Goal: Task Accomplishment & Management: Complete application form

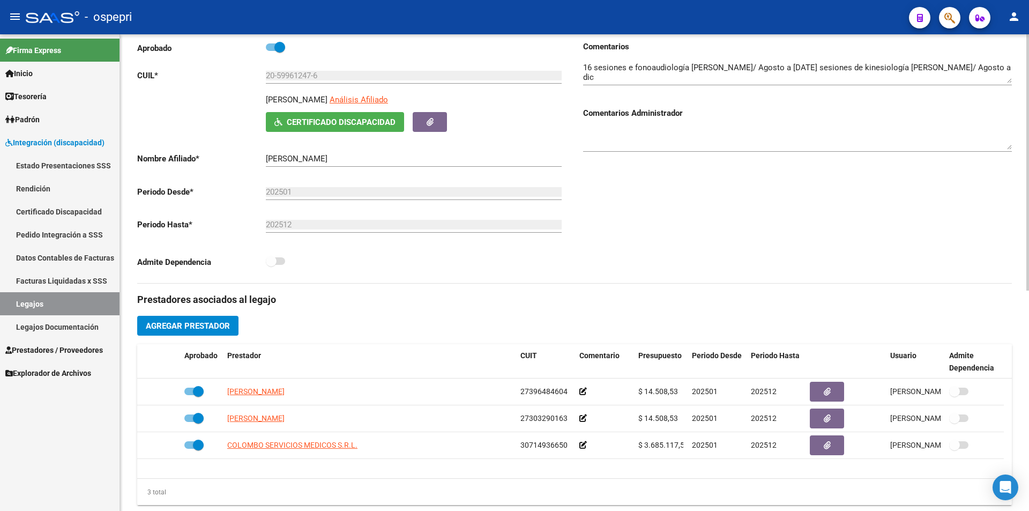
scroll to position [8, 0]
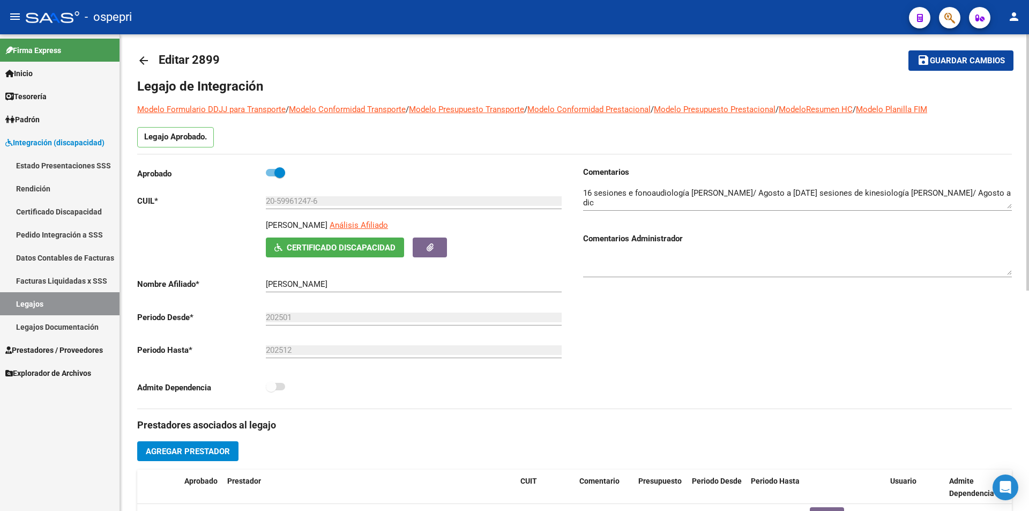
click at [1014, 177] on div "arrow_back Editar 2899 save Guardar cambios Legajo de Integración Modelo Formul…" at bounding box center [575, 469] width 911 height 887
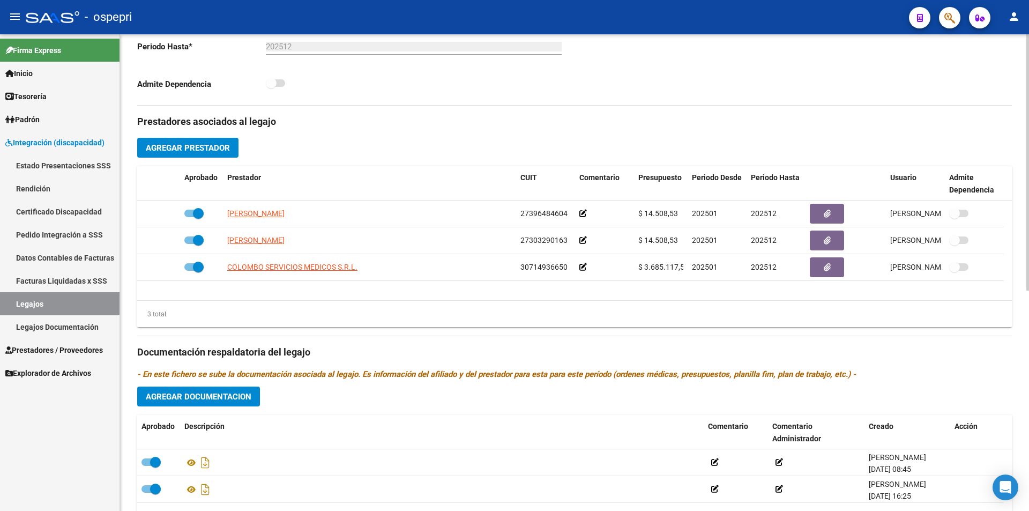
scroll to position [309, 0]
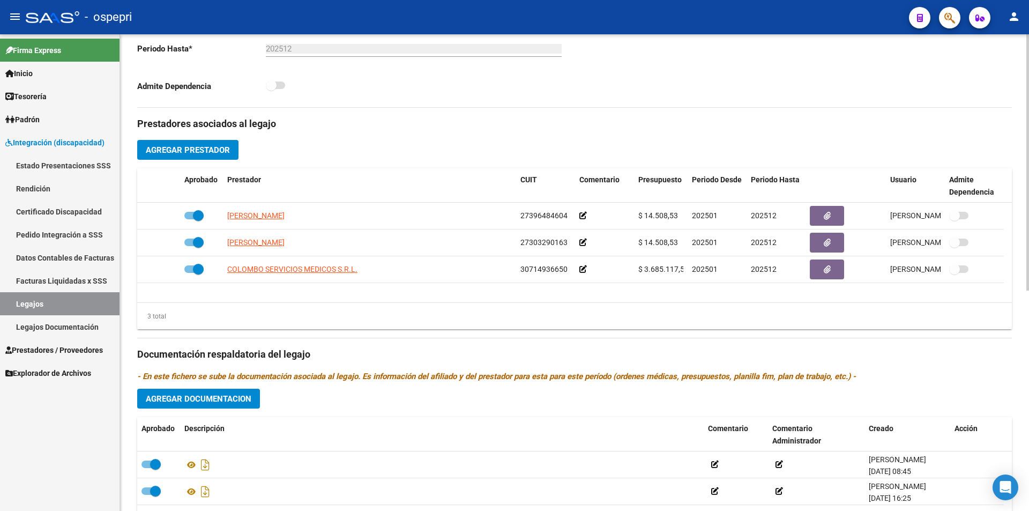
click at [990, 281] on div "arrow_back Editar 2899 save Guardar cambios Legajo de Integración Modelo Formul…" at bounding box center [575, 168] width 911 height 887
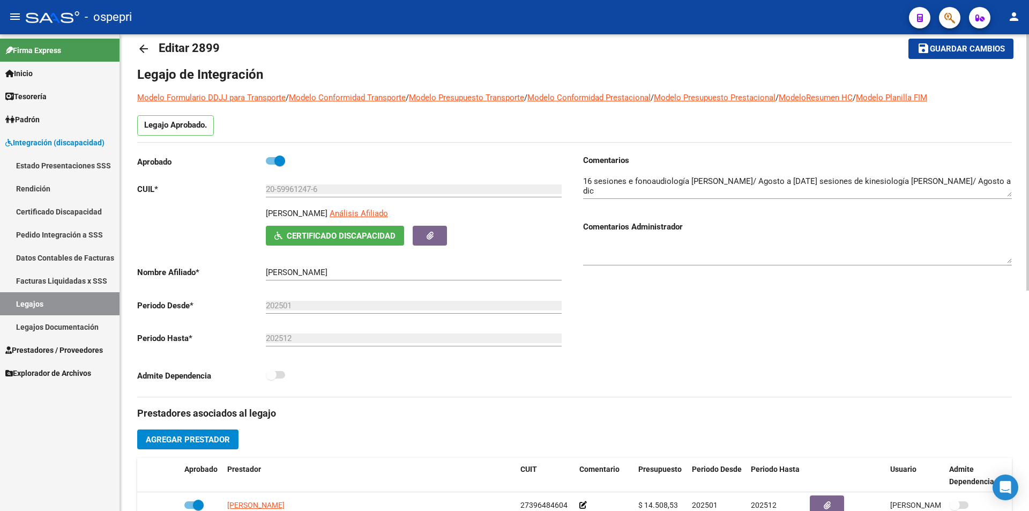
scroll to position [16, 0]
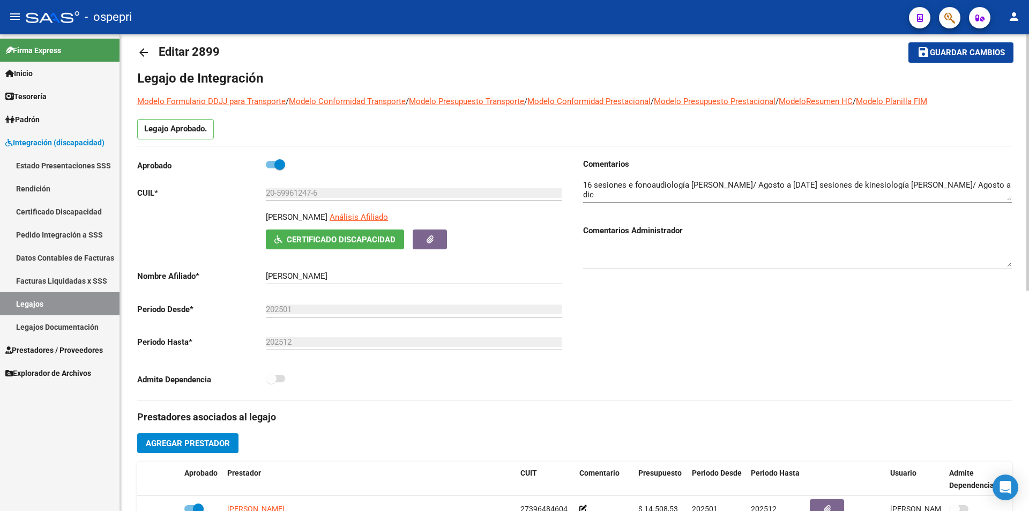
click at [990, 78] on div "arrow_back Editar 2899 save Guardar cambios Legajo de Integración Modelo Formul…" at bounding box center [575, 461] width 911 height 887
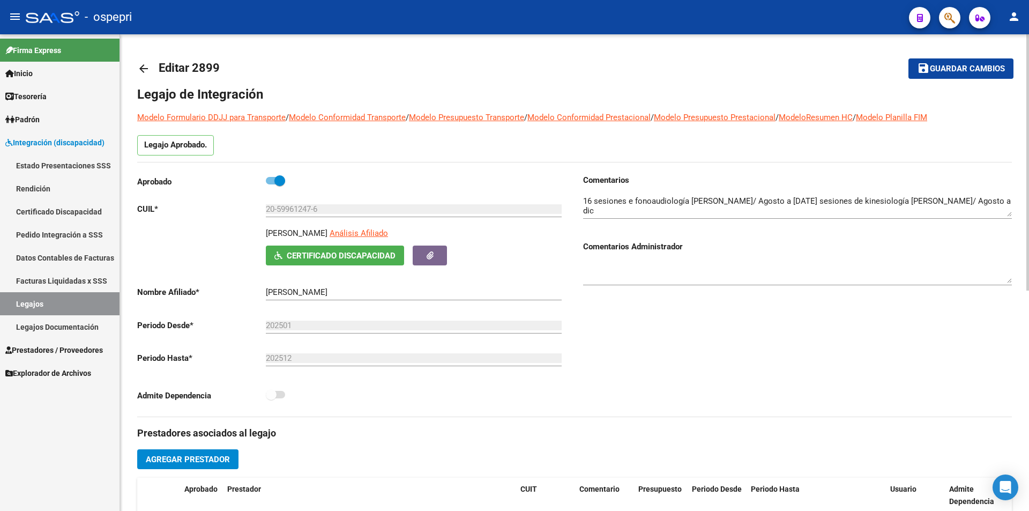
click at [1028, 196] on div at bounding box center [1027, 162] width 3 height 256
click at [85, 300] on link "Legajos" at bounding box center [59, 303] width 119 height 23
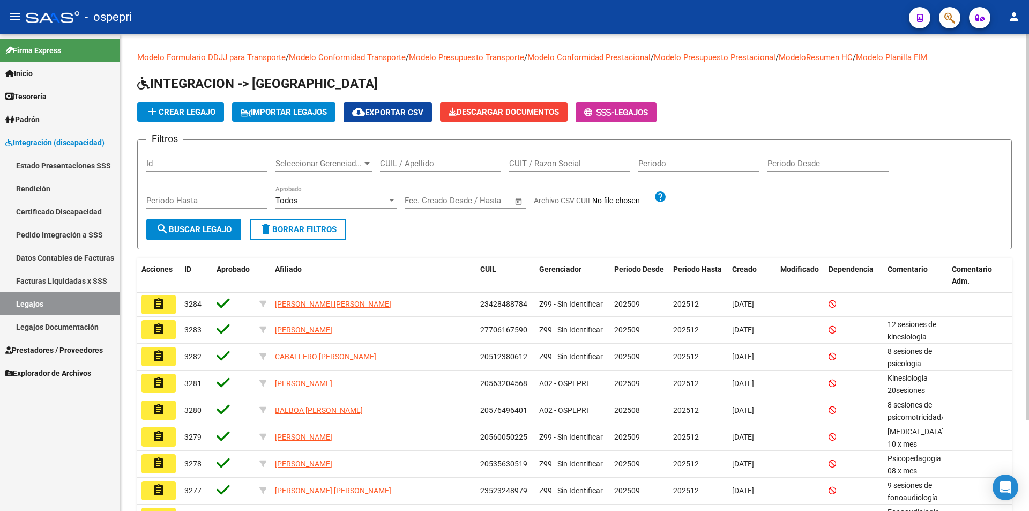
click at [407, 161] on input "CUIL / Apellido" at bounding box center [440, 164] width 121 height 10
paste input "54319771"
type input "54319771"
click at [194, 236] on button "search Buscar Legajo" at bounding box center [193, 229] width 95 height 21
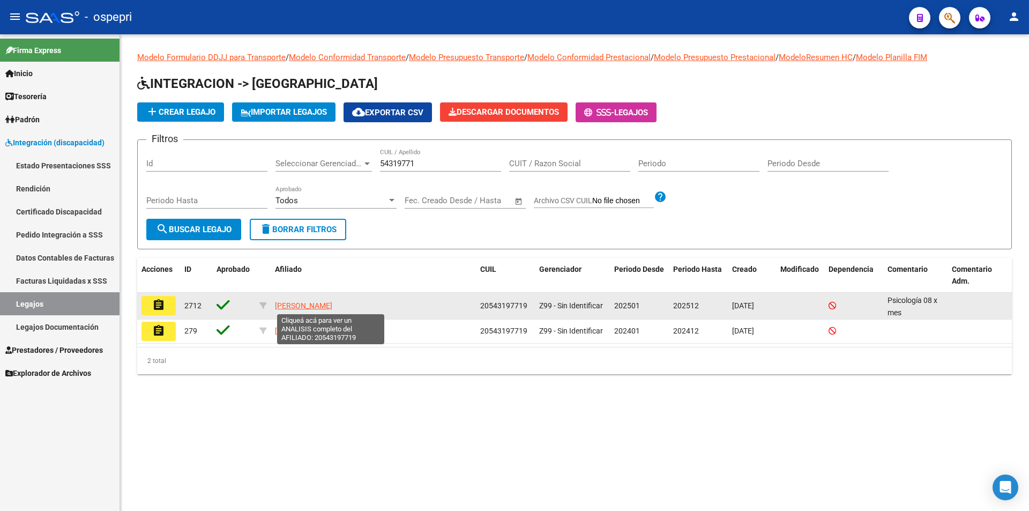
click at [332, 307] on span "[PERSON_NAME]" at bounding box center [303, 305] width 57 height 9
type textarea "20543197719"
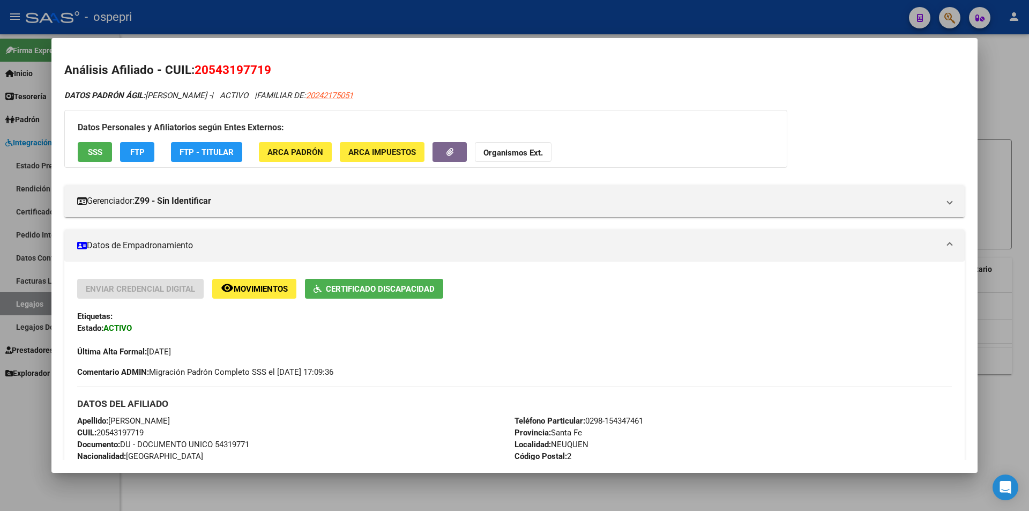
click at [999, 81] on div at bounding box center [514, 255] width 1029 height 511
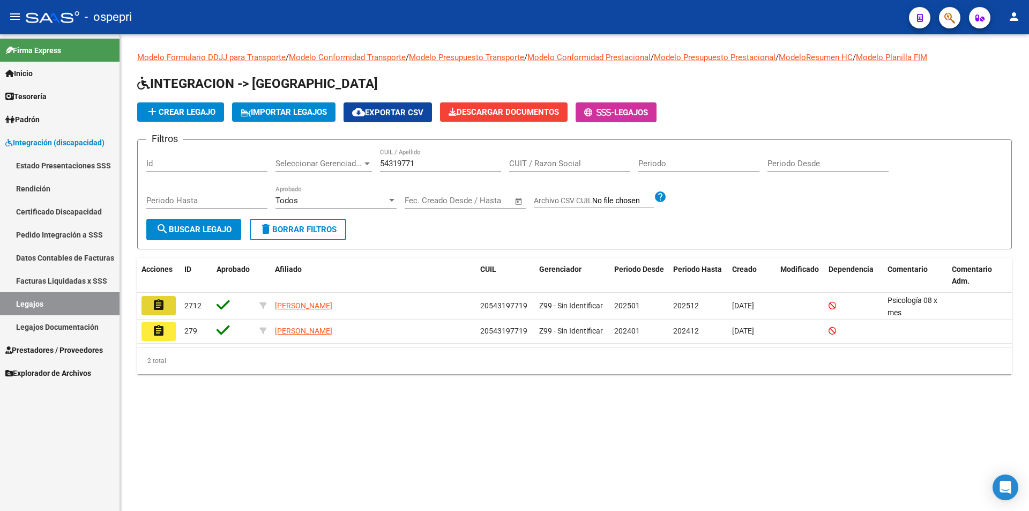
click at [152, 300] on button "assignment" at bounding box center [158, 305] width 34 height 19
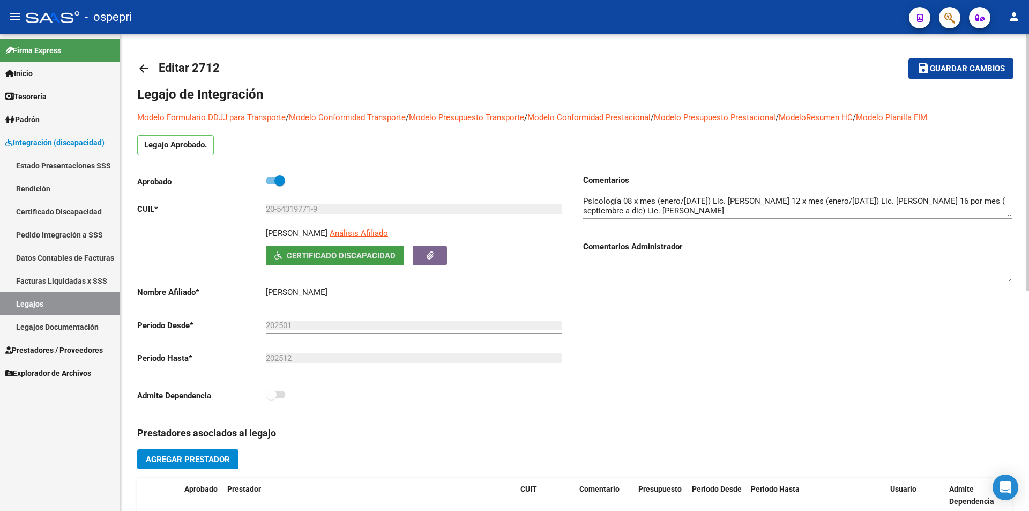
click at [348, 257] on span "Certificado Discapacidad" at bounding box center [341, 256] width 109 height 10
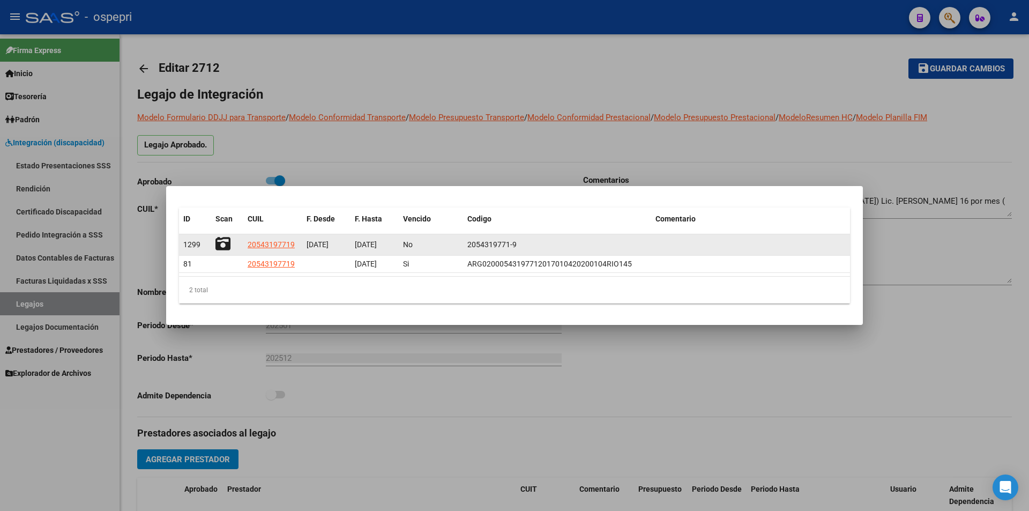
click at [224, 243] on icon at bounding box center [222, 243] width 15 height 15
click at [226, 244] on icon at bounding box center [222, 243] width 15 height 15
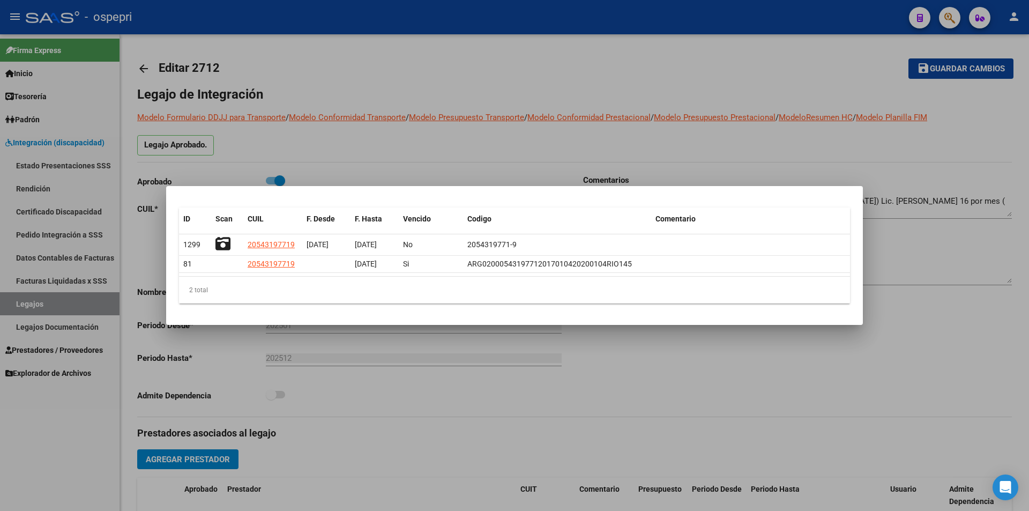
click at [718, 374] on div at bounding box center [514, 255] width 1029 height 511
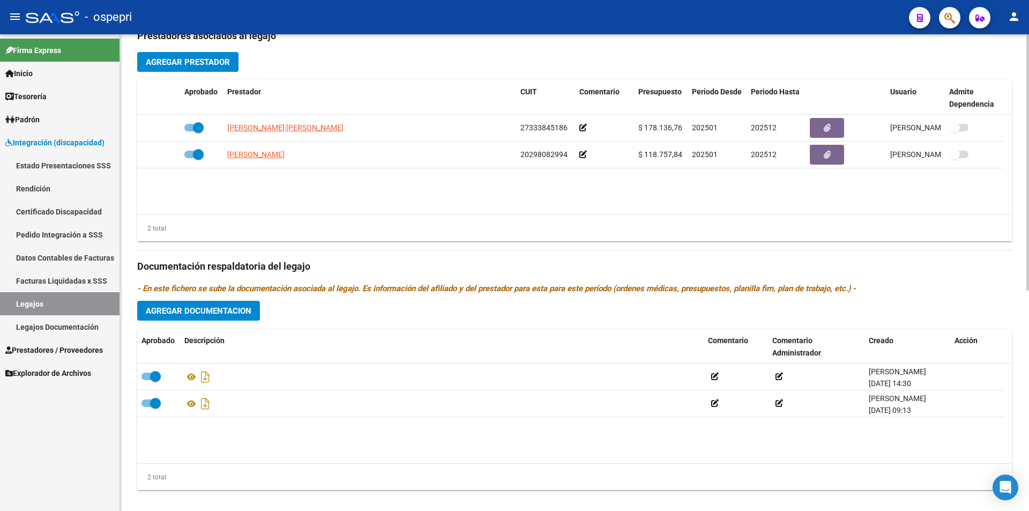
scroll to position [410, 0]
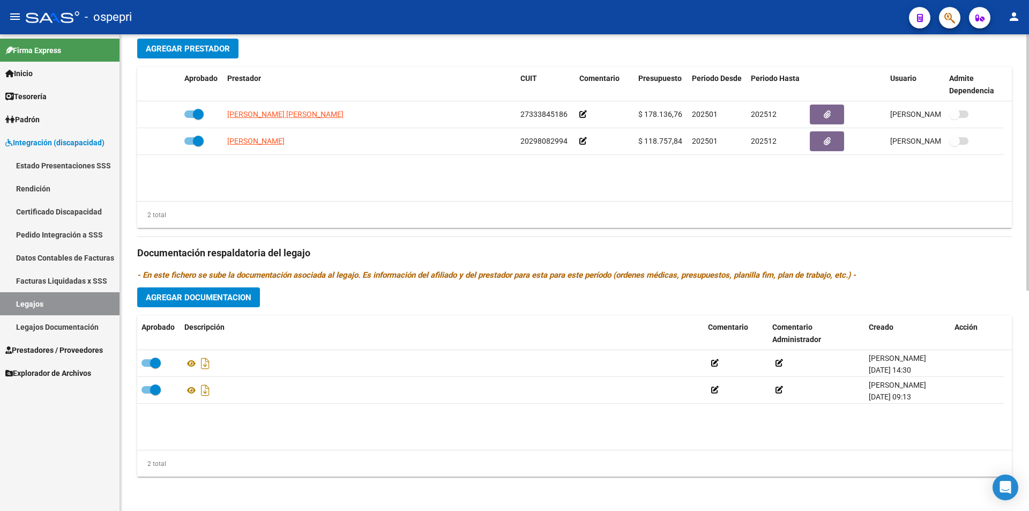
click at [1028, 423] on div at bounding box center [1027, 382] width 3 height 256
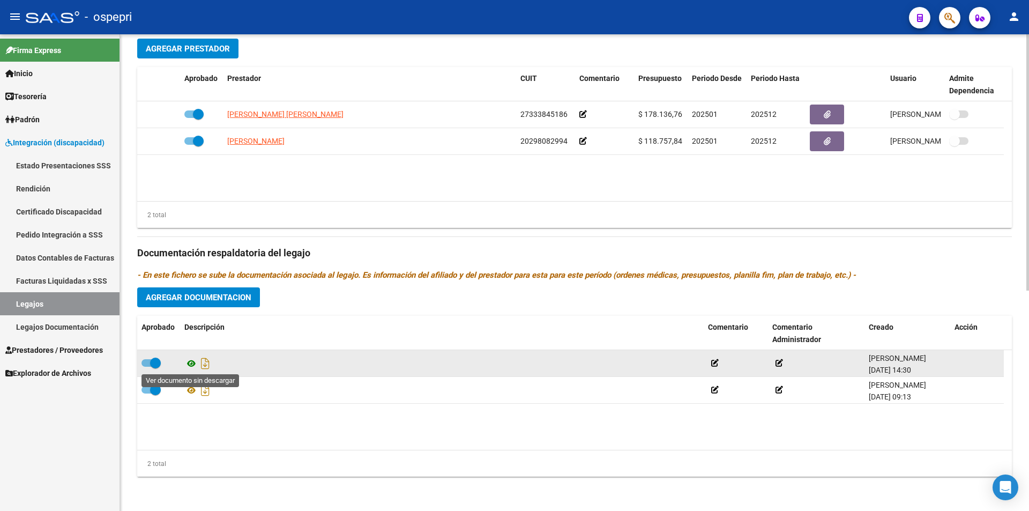
click at [194, 364] on icon at bounding box center [191, 363] width 14 height 13
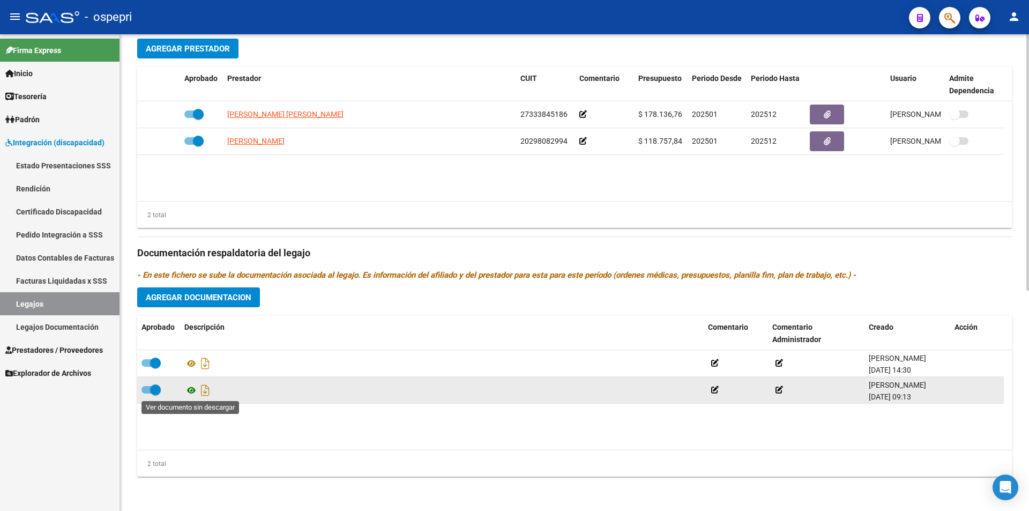
click at [193, 391] on icon at bounding box center [191, 390] width 14 height 13
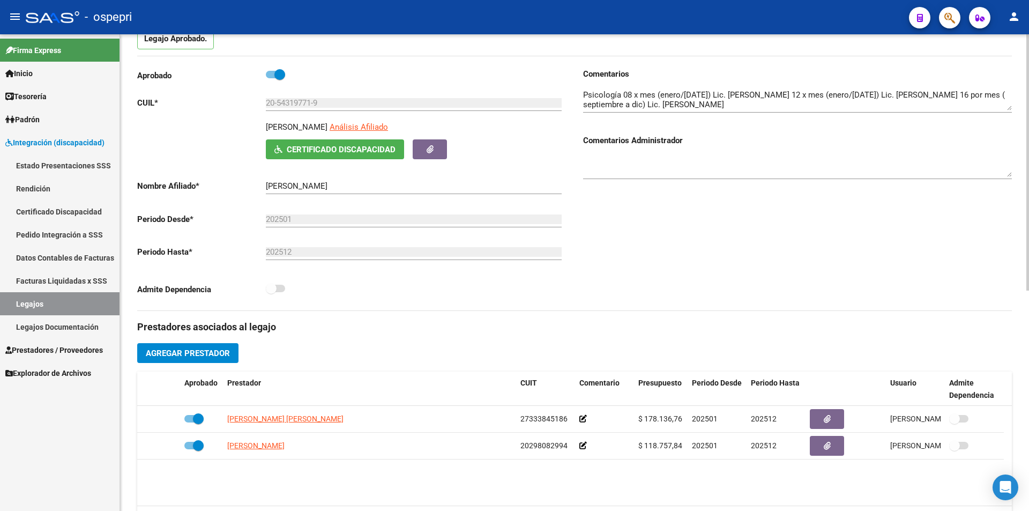
scroll to position [120, 0]
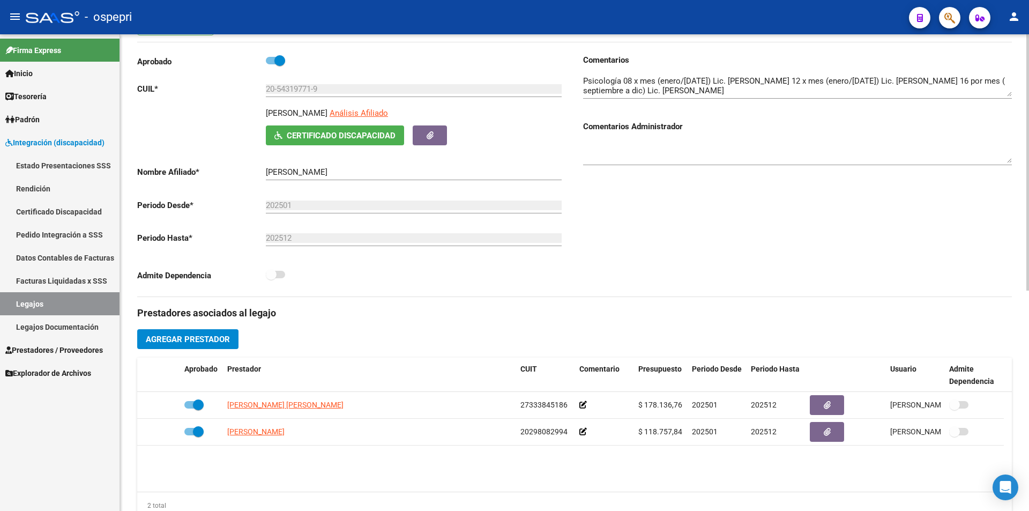
click at [990, 168] on div "arrow_back Editar 2712 save Guardar cambios Legajo de Integración Modelo Formul…" at bounding box center [575, 357] width 911 height 887
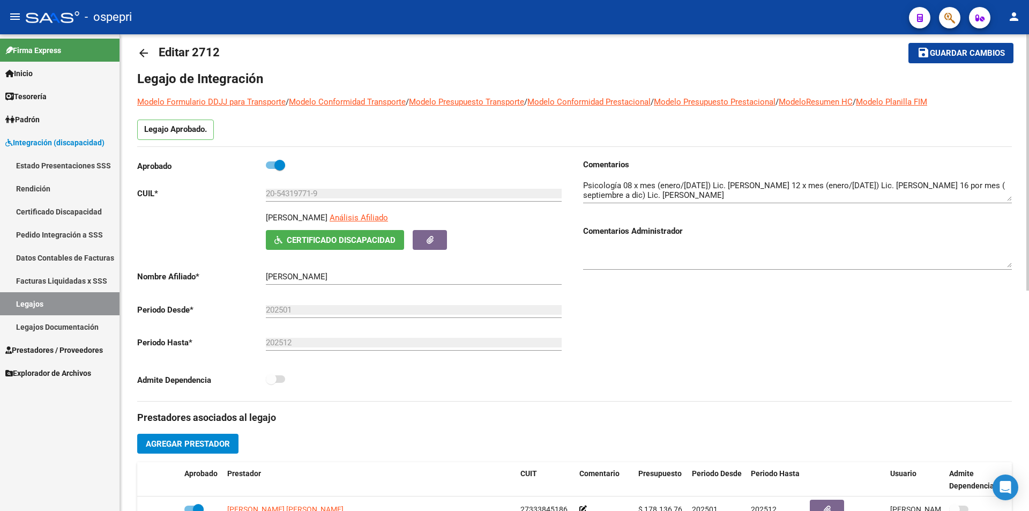
scroll to position [9, 0]
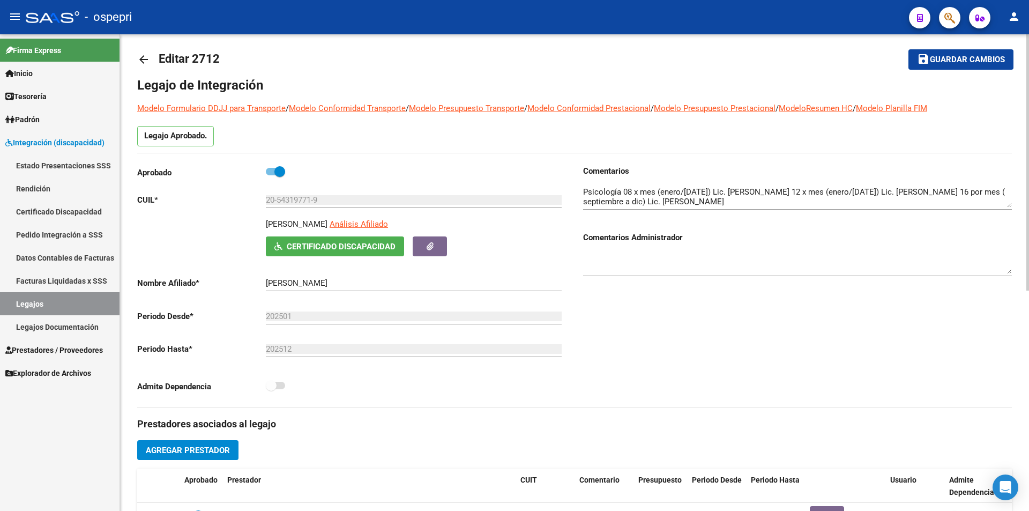
click at [1028, 163] on div at bounding box center [1027, 167] width 3 height 256
drag, startPoint x: 824, startPoint y: 191, endPoint x: 745, endPoint y: 191, distance: 79.3
click at [745, 191] on textarea at bounding box center [797, 196] width 429 height 21
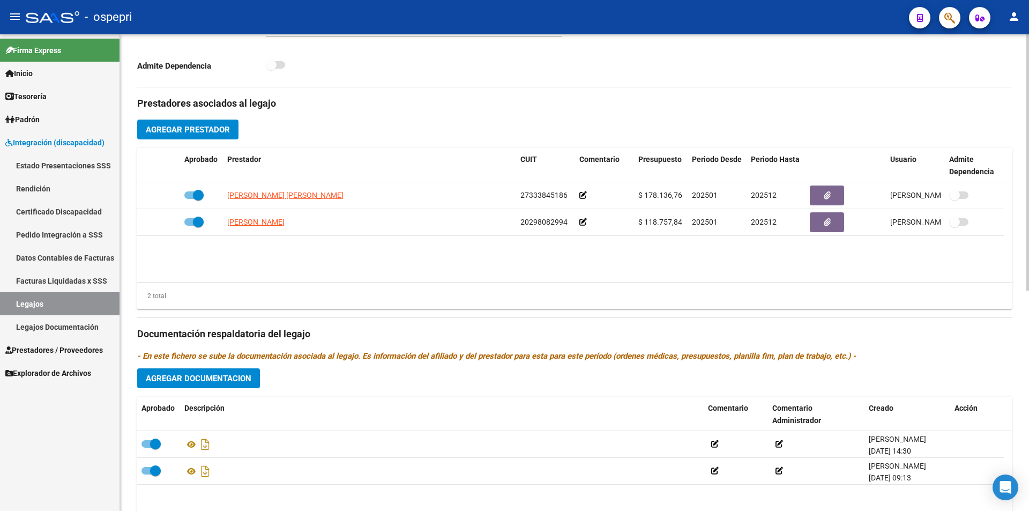
scroll to position [330, 0]
click at [1026, 325] on div at bounding box center [1027, 340] width 3 height 256
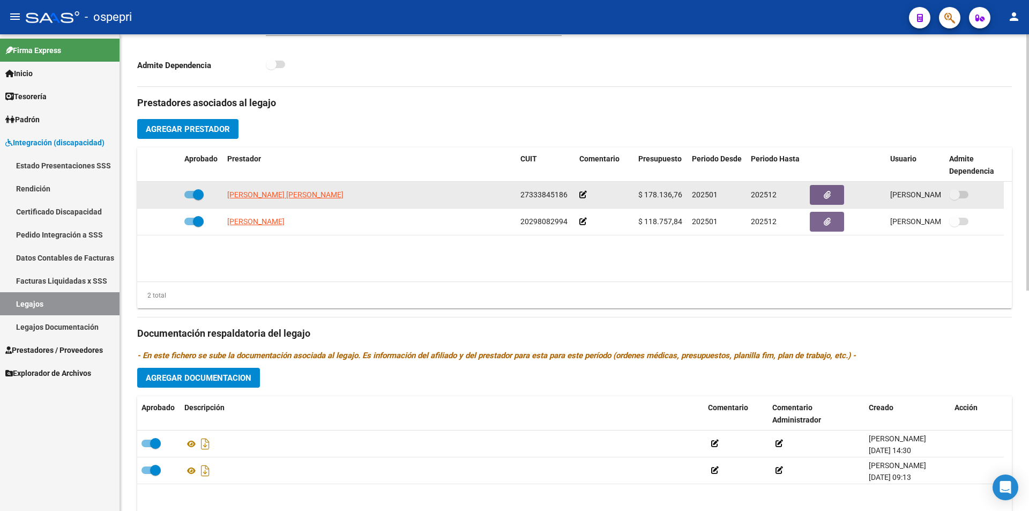
drag, startPoint x: 681, startPoint y: 193, endPoint x: 639, endPoint y: 194, distance: 42.3
click at [639, 194] on div "$ 178.136,76" at bounding box center [660, 195] width 45 height 12
copy span "$ 178.136,76"
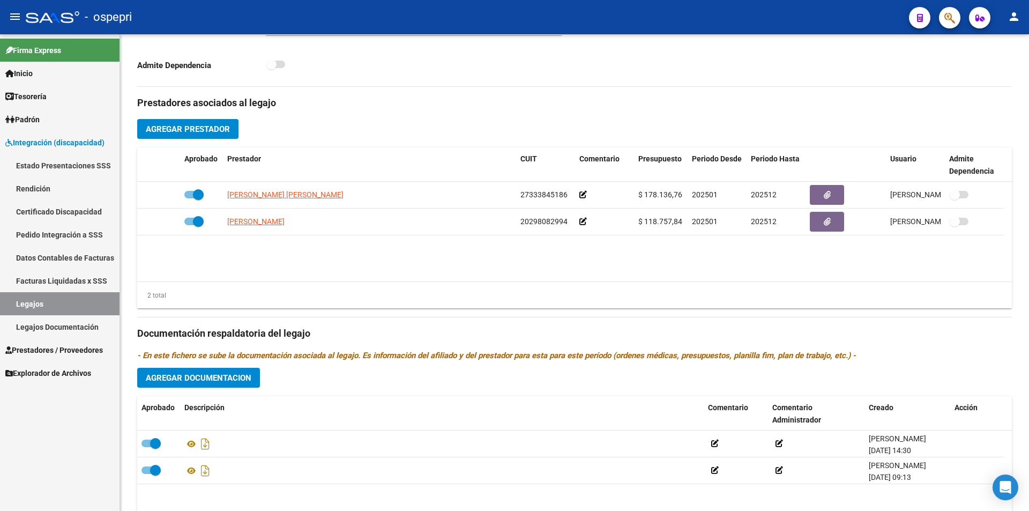
click at [56, 302] on link "Legajos" at bounding box center [59, 303] width 119 height 23
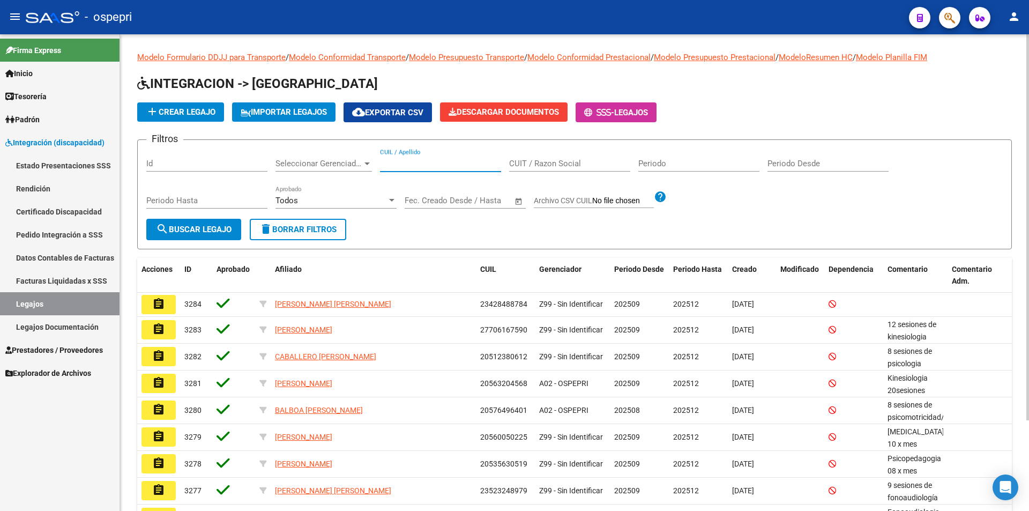
click at [456, 163] on input "CUIL / Apellido" at bounding box center [440, 164] width 121 height 10
paste input "59961247"
type input "59961247"
click at [171, 227] on span "search Buscar Legajo" at bounding box center [194, 229] width 76 height 10
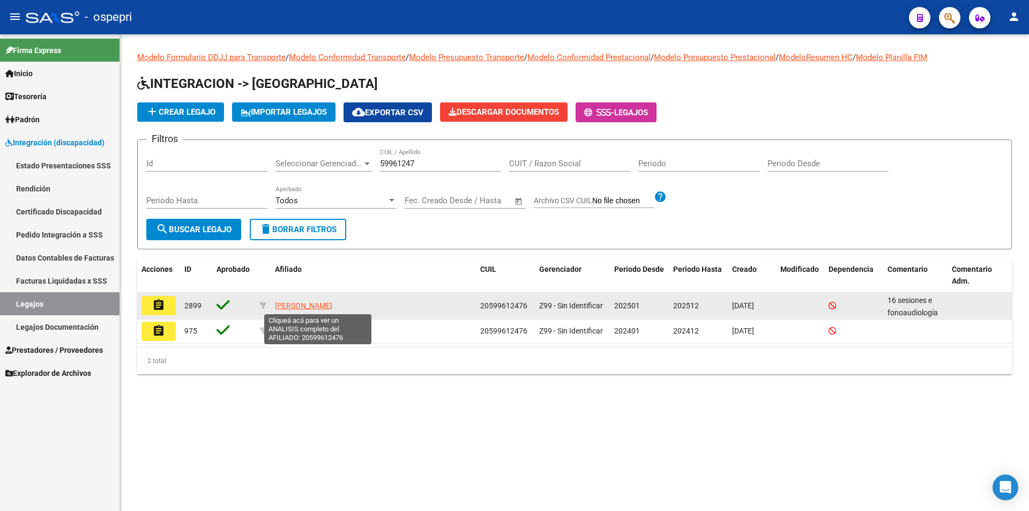
click at [332, 306] on span "[PERSON_NAME]" at bounding box center [303, 305] width 57 height 9
type textarea "20599612476"
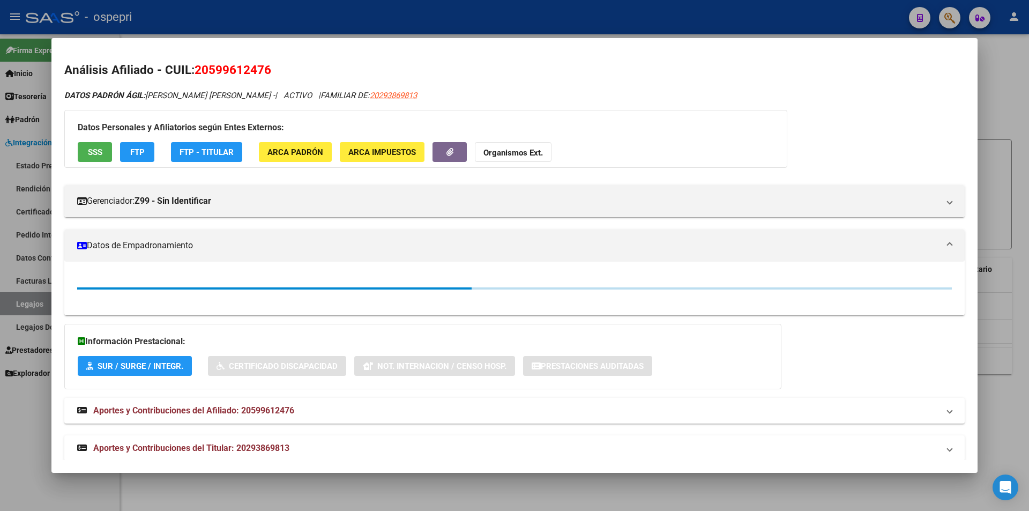
drag, startPoint x: 1022, startPoint y: 113, endPoint x: 1014, endPoint y: 111, distance: 8.2
click at [1021, 113] on div at bounding box center [514, 255] width 1029 height 511
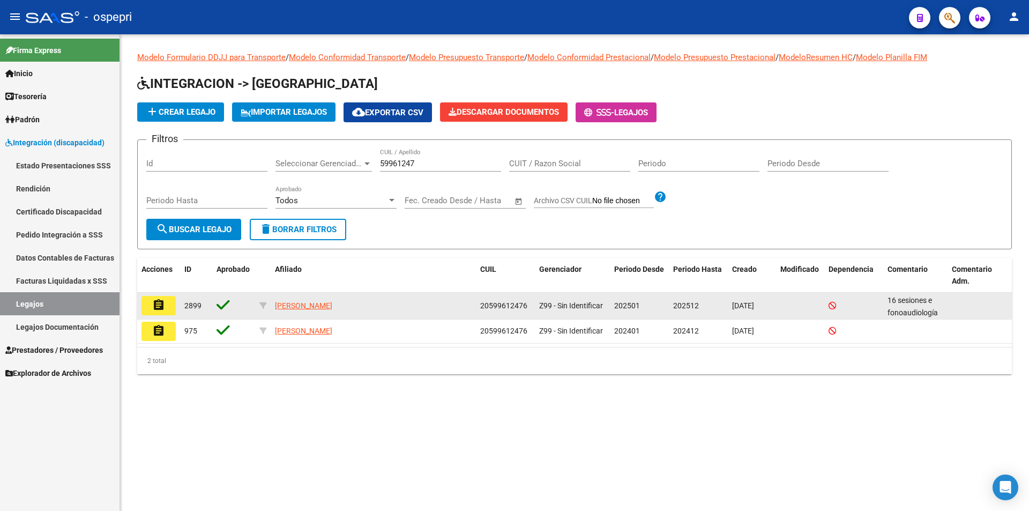
click at [152, 301] on mat-icon "assignment" at bounding box center [158, 304] width 13 height 13
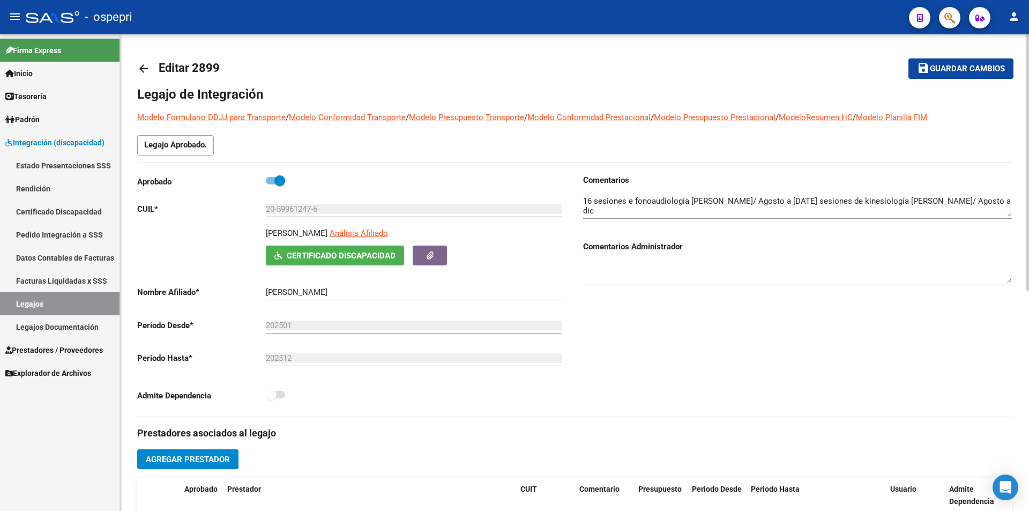
click at [1028, 208] on div at bounding box center [1027, 162] width 3 height 256
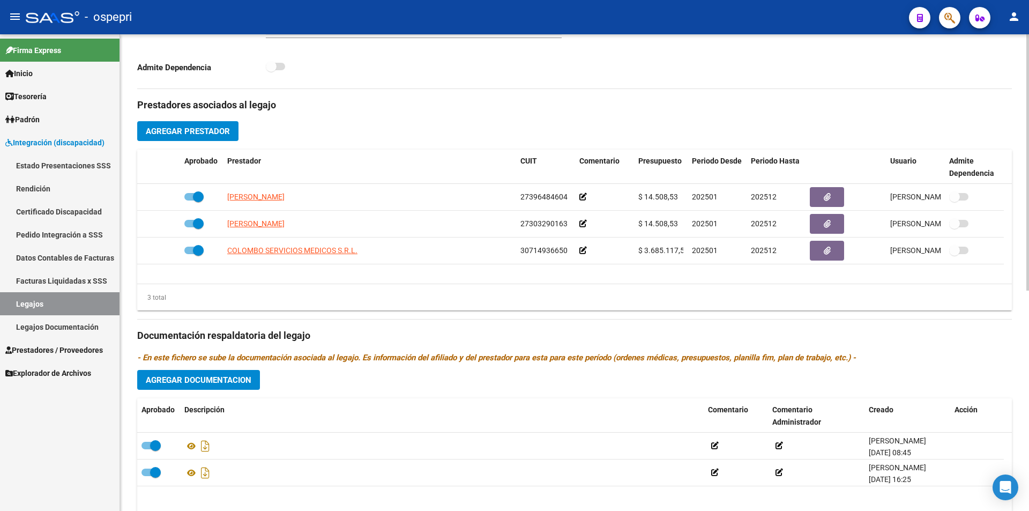
scroll to position [334, 0]
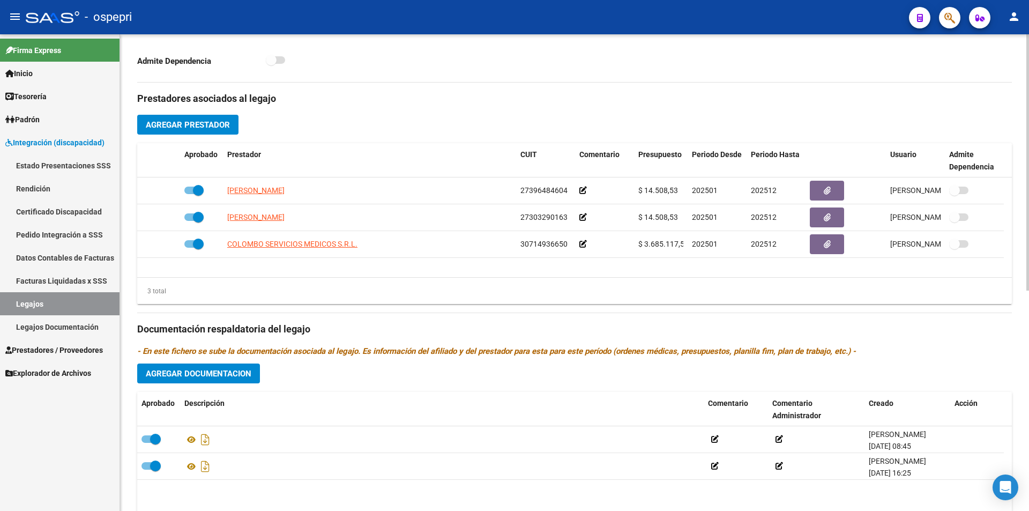
click at [1028, 377] on div at bounding box center [1027, 342] width 3 height 256
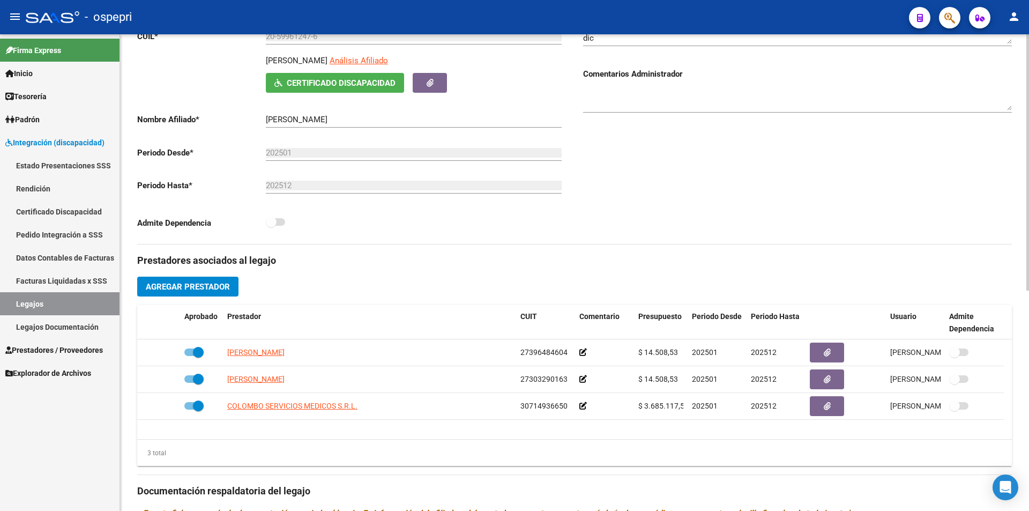
scroll to position [189, 0]
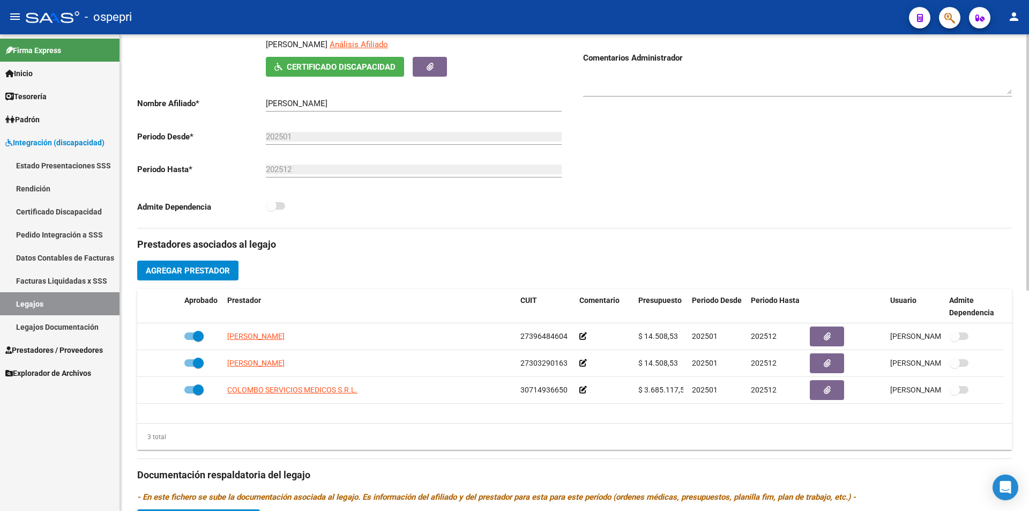
click at [1028, 211] on div at bounding box center [1027, 264] width 3 height 256
click at [706, 176] on div "Comentarios Comentarios Administrador" at bounding box center [792, 107] width 437 height 242
